Goal: Check status: Check status

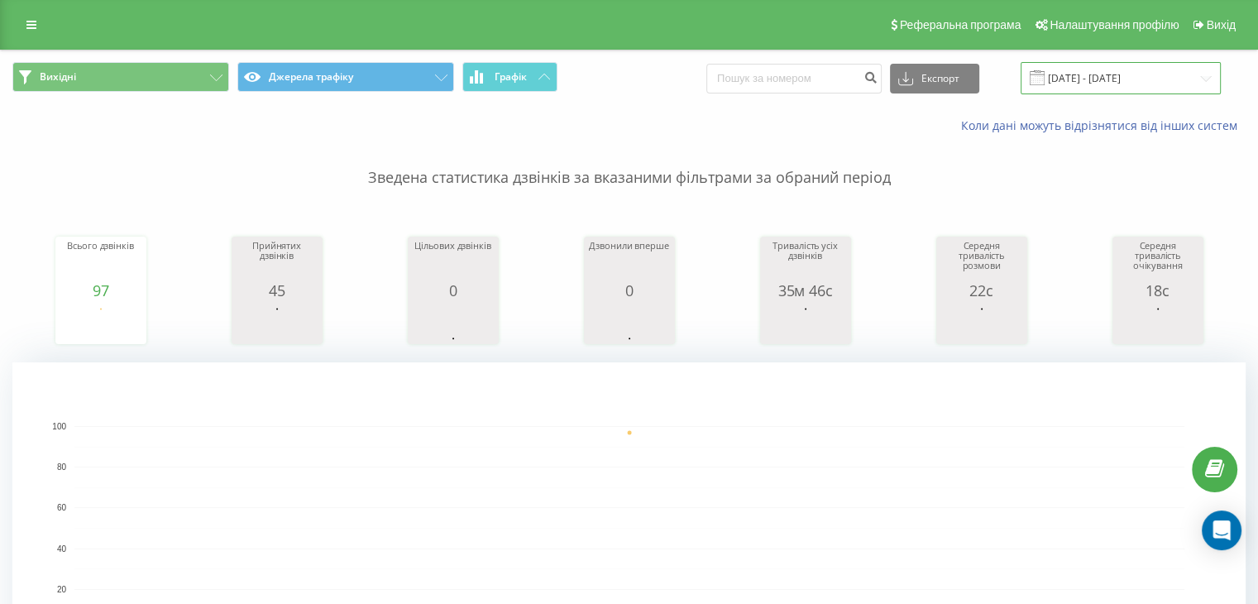
click at [1093, 75] on input "[DATE] - [DATE]" at bounding box center [1121, 78] width 200 height 32
click at [1125, 70] on input "[DATE] - [DATE]" at bounding box center [1121, 78] width 200 height 32
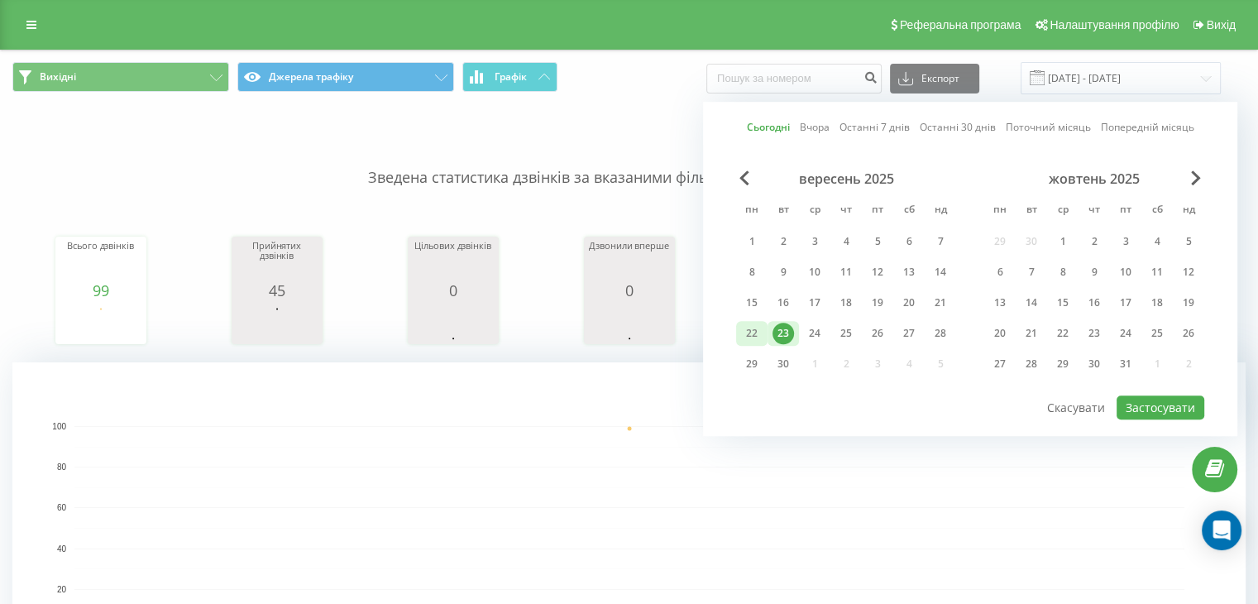
click at [765, 328] on div "22" at bounding box center [751, 333] width 31 height 25
click at [785, 328] on div "23" at bounding box center [784, 334] width 22 height 22
click at [1131, 401] on button "Застосувати" at bounding box center [1161, 407] width 88 height 24
type input "22.09.2025 - 23.09.2025"
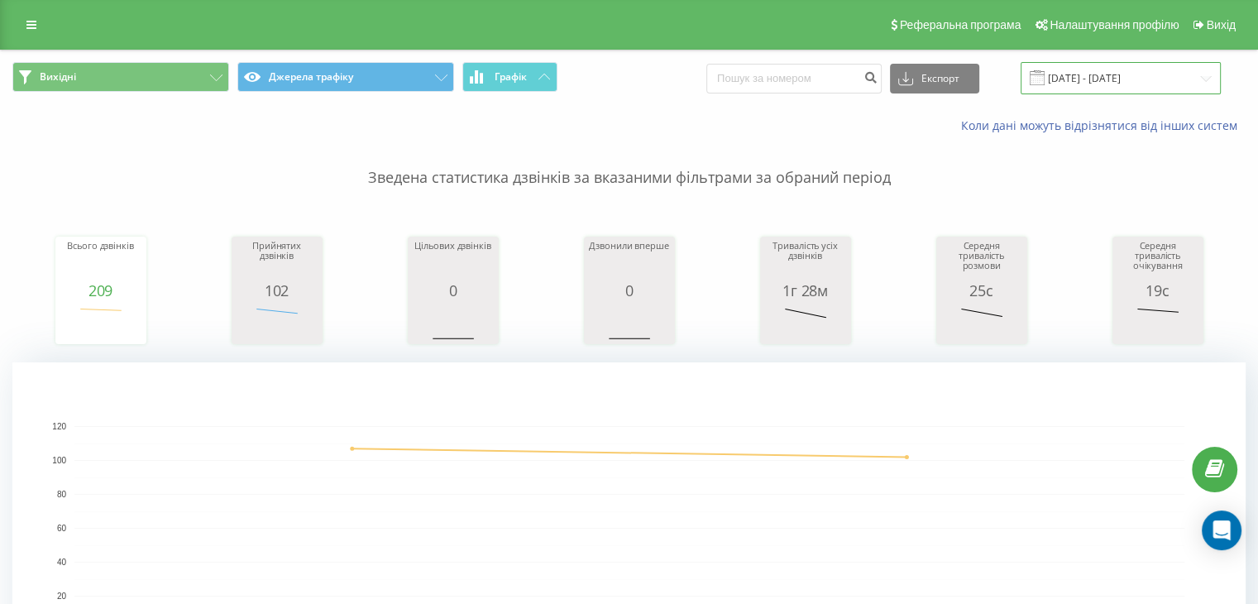
click at [1132, 64] on input "22.09.2025 - 23.09.2025" at bounding box center [1121, 78] width 200 height 32
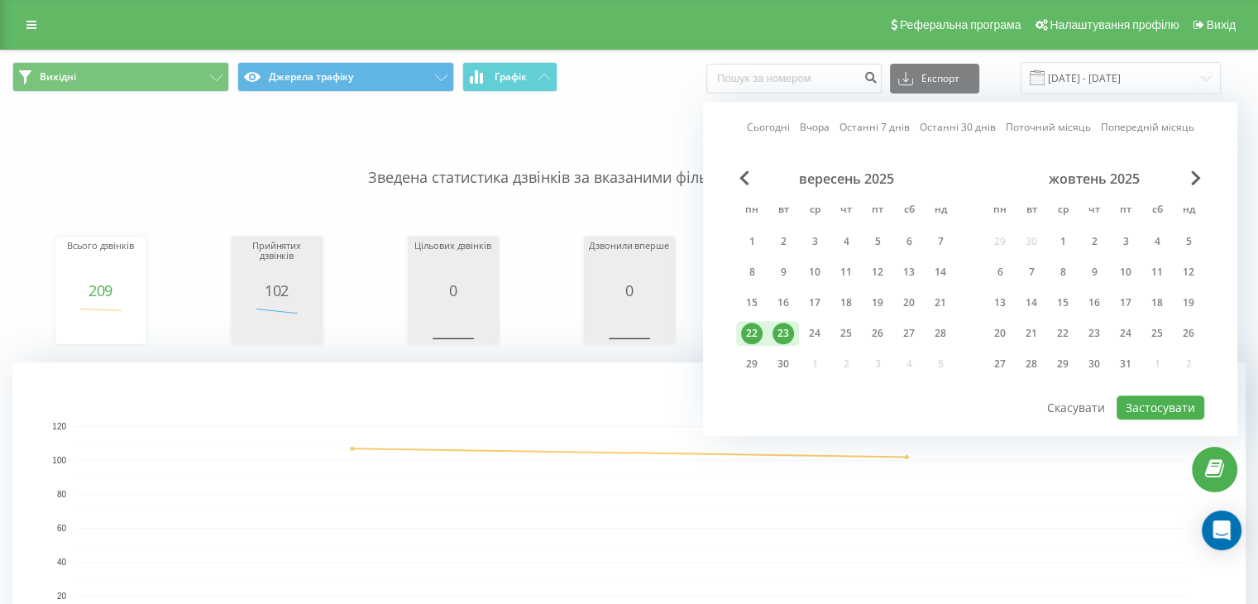
click at [788, 323] on div "23" at bounding box center [784, 334] width 22 height 22
click at [1187, 405] on button "Застосувати" at bounding box center [1161, 407] width 88 height 24
type input "[DATE] - [DATE]"
